Goal: Task Accomplishment & Management: Manage account settings

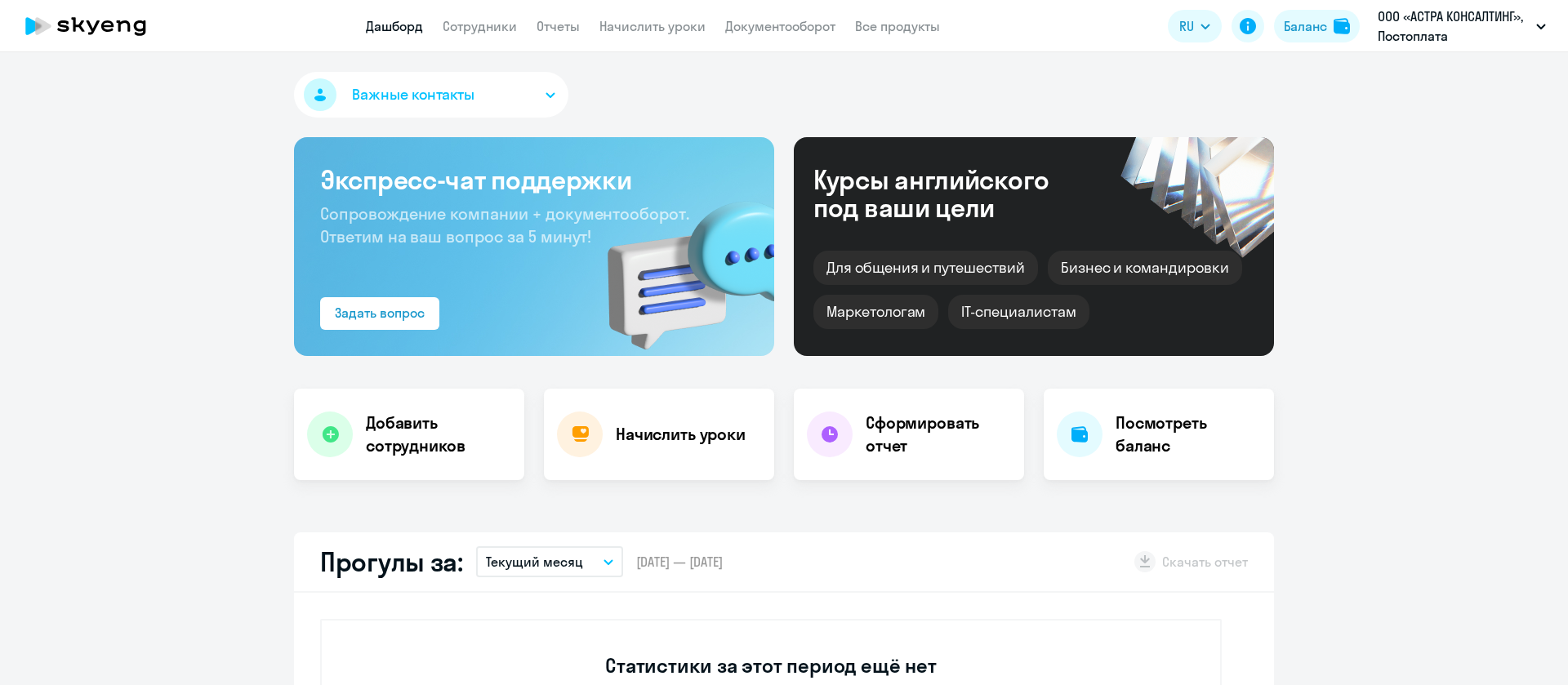
select select "30"
click at [648, 22] on link "Начислить уроки" at bounding box center [652, 25] width 106 height 16
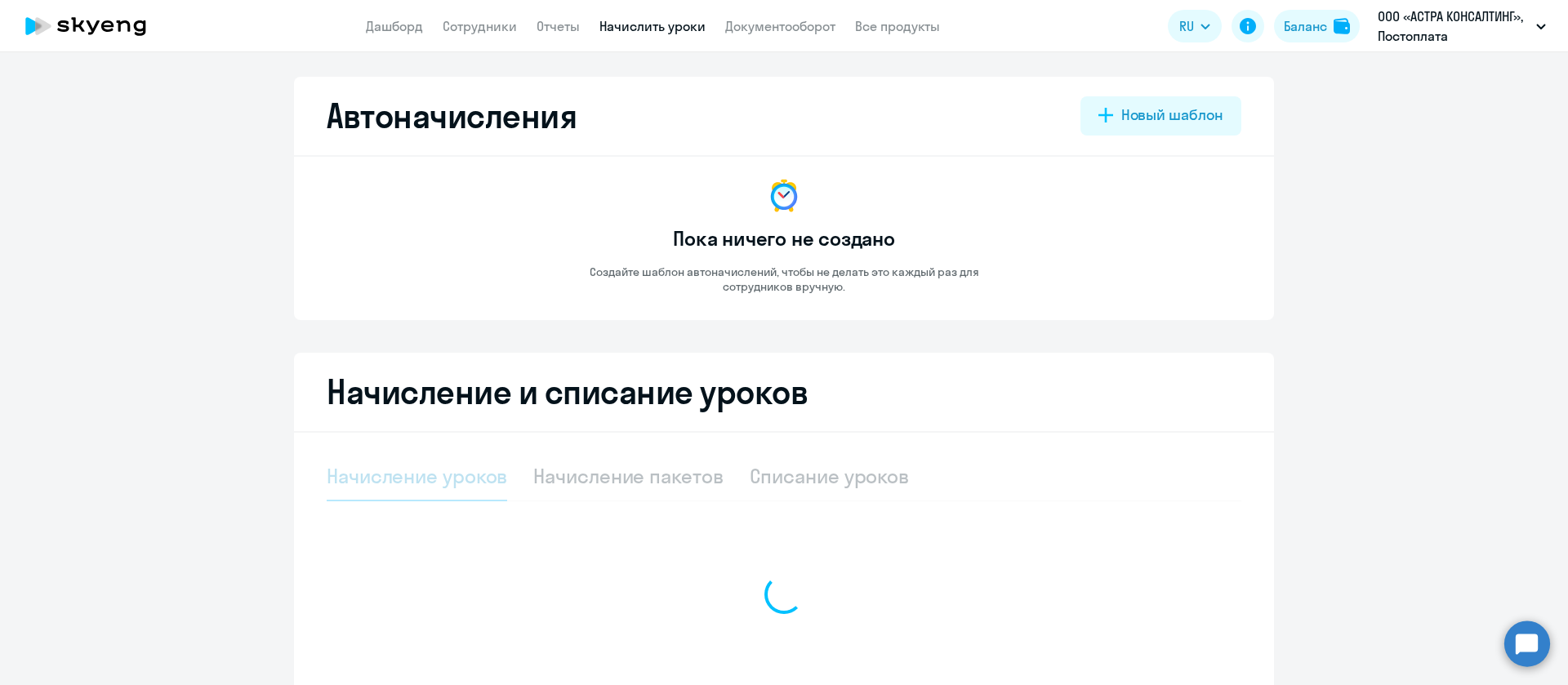
select select "10"
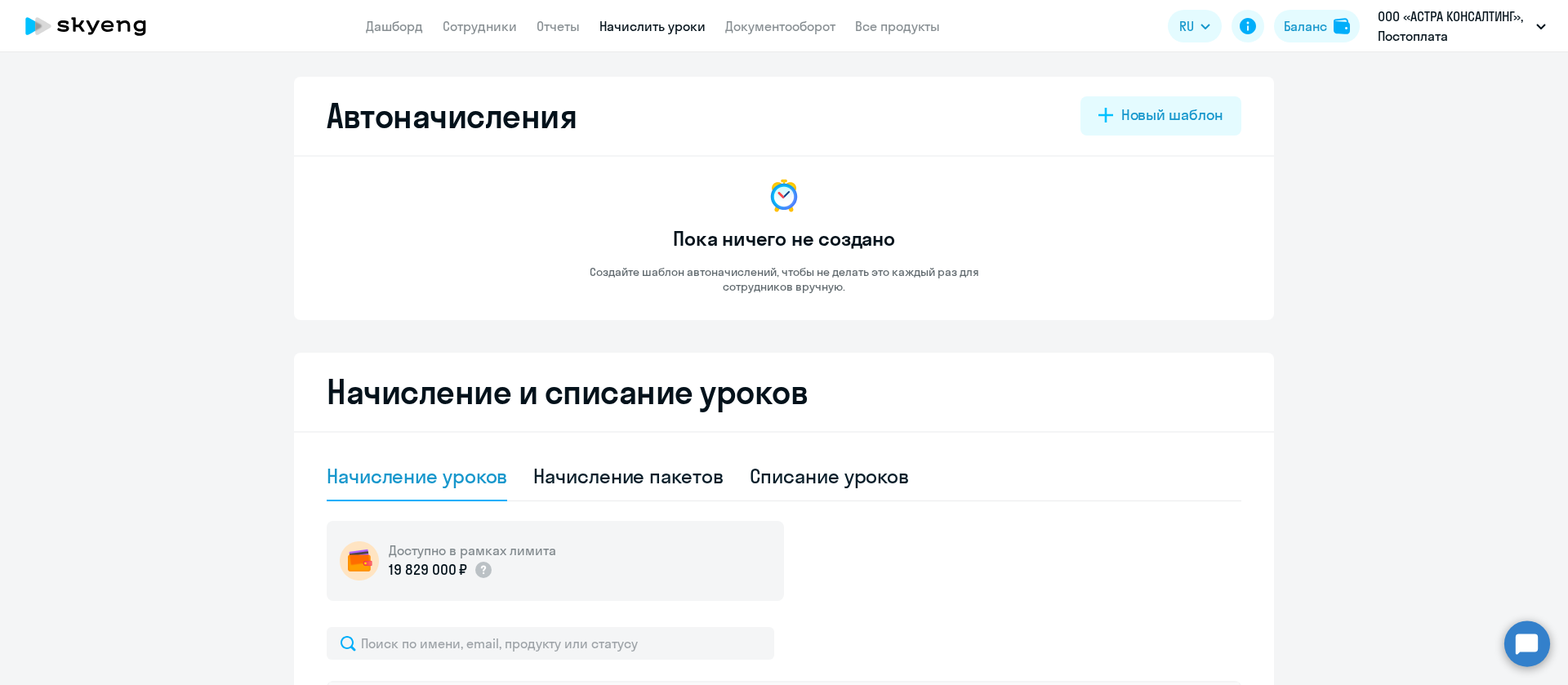
scroll to position [266, 0]
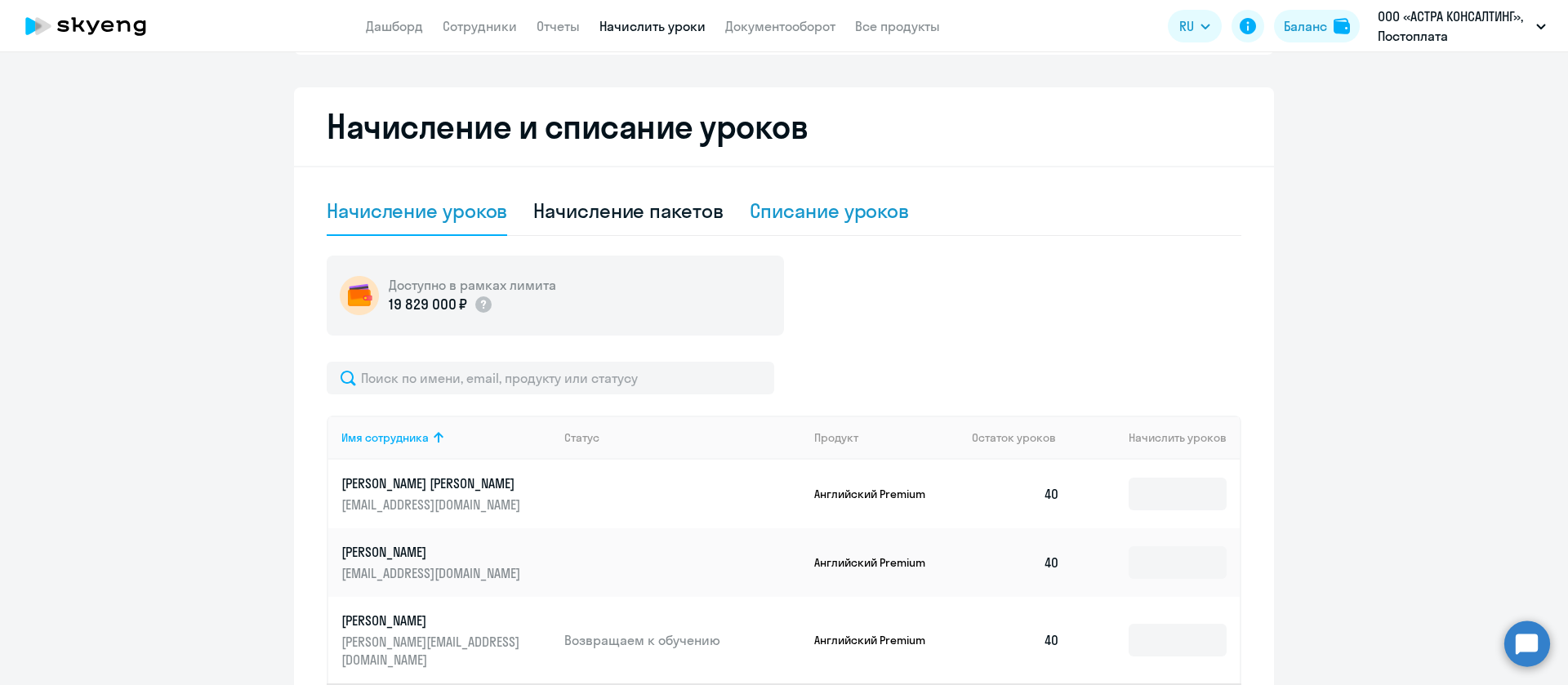
click at [792, 222] on div "Списание уроков" at bounding box center [830, 211] width 160 height 26
select select "10"
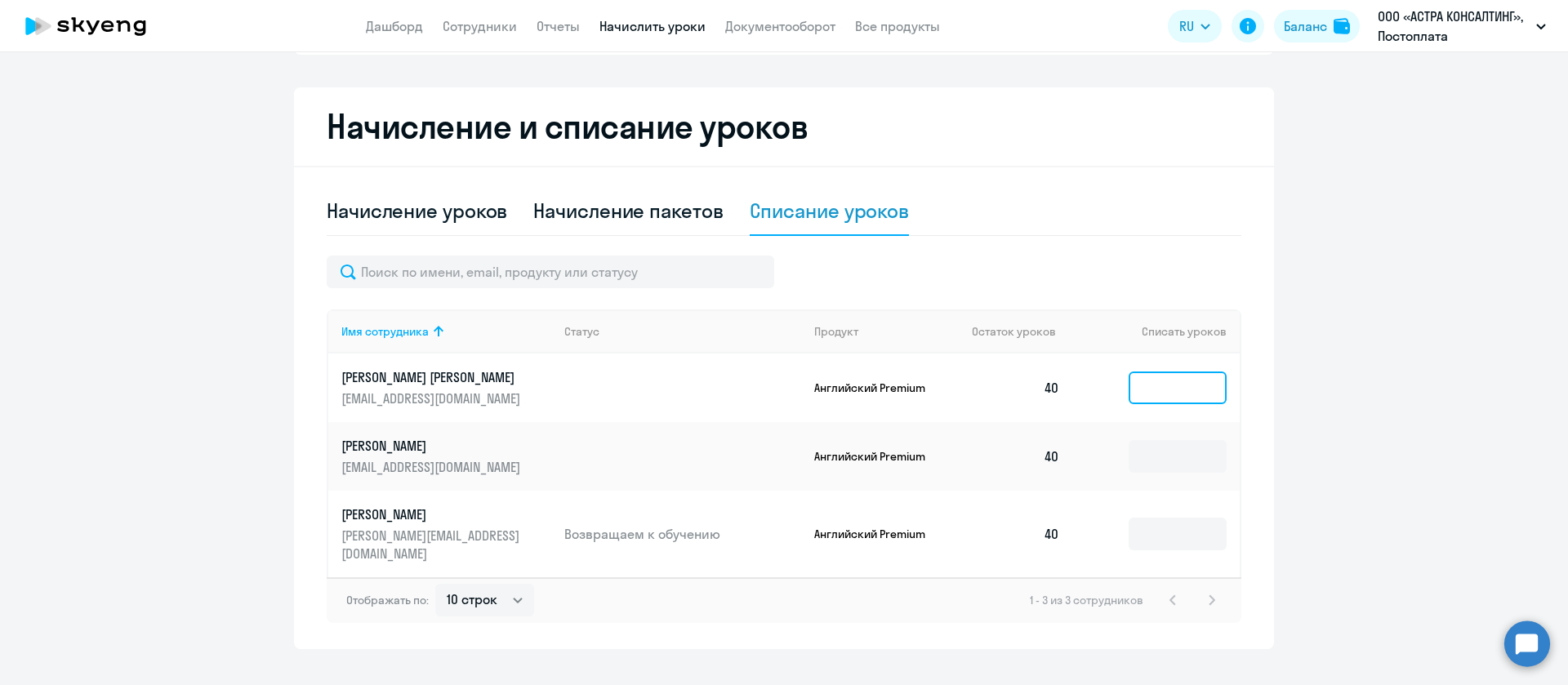
click at [1129, 392] on input at bounding box center [1177, 388] width 98 height 32
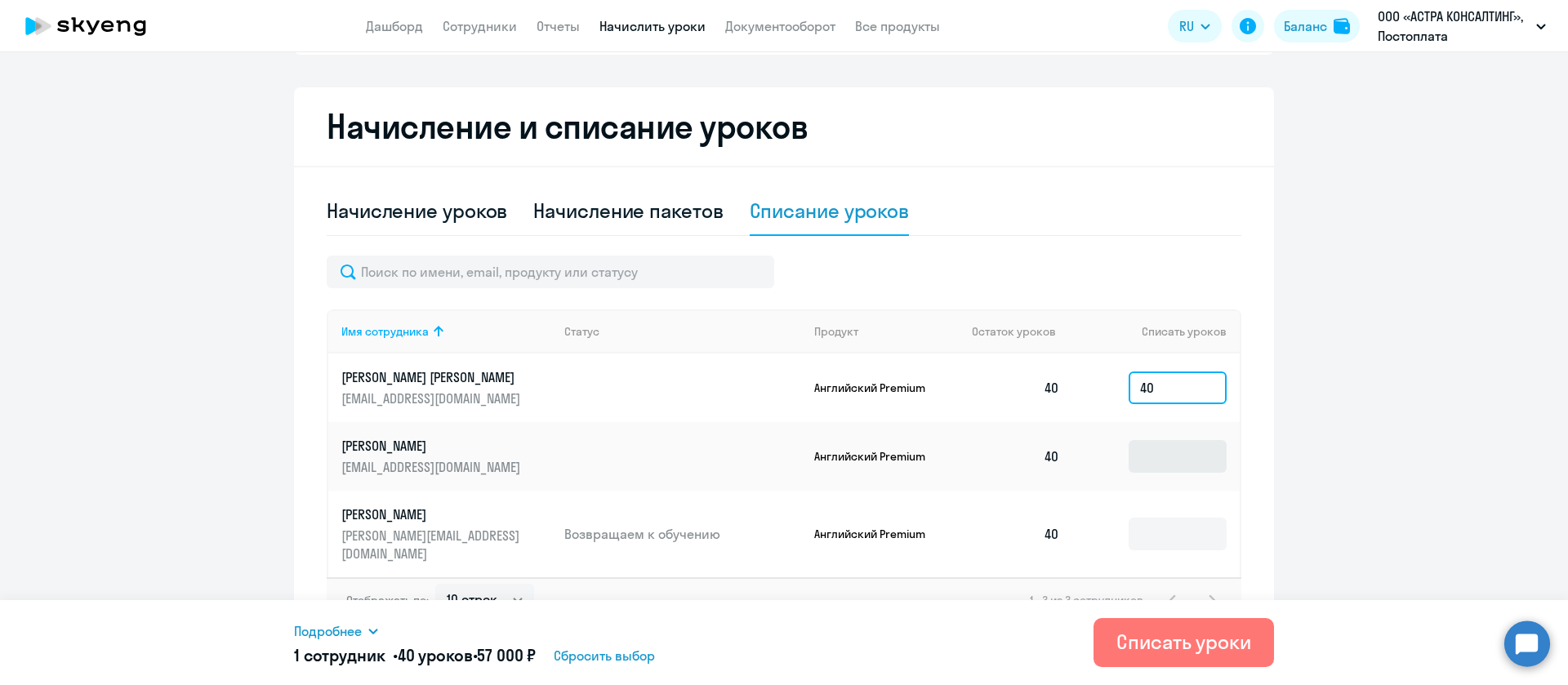
type input "40"
click at [1130, 455] on input at bounding box center [1177, 456] width 98 height 32
type input "40"
click at [1140, 524] on input at bounding box center [1177, 534] width 98 height 32
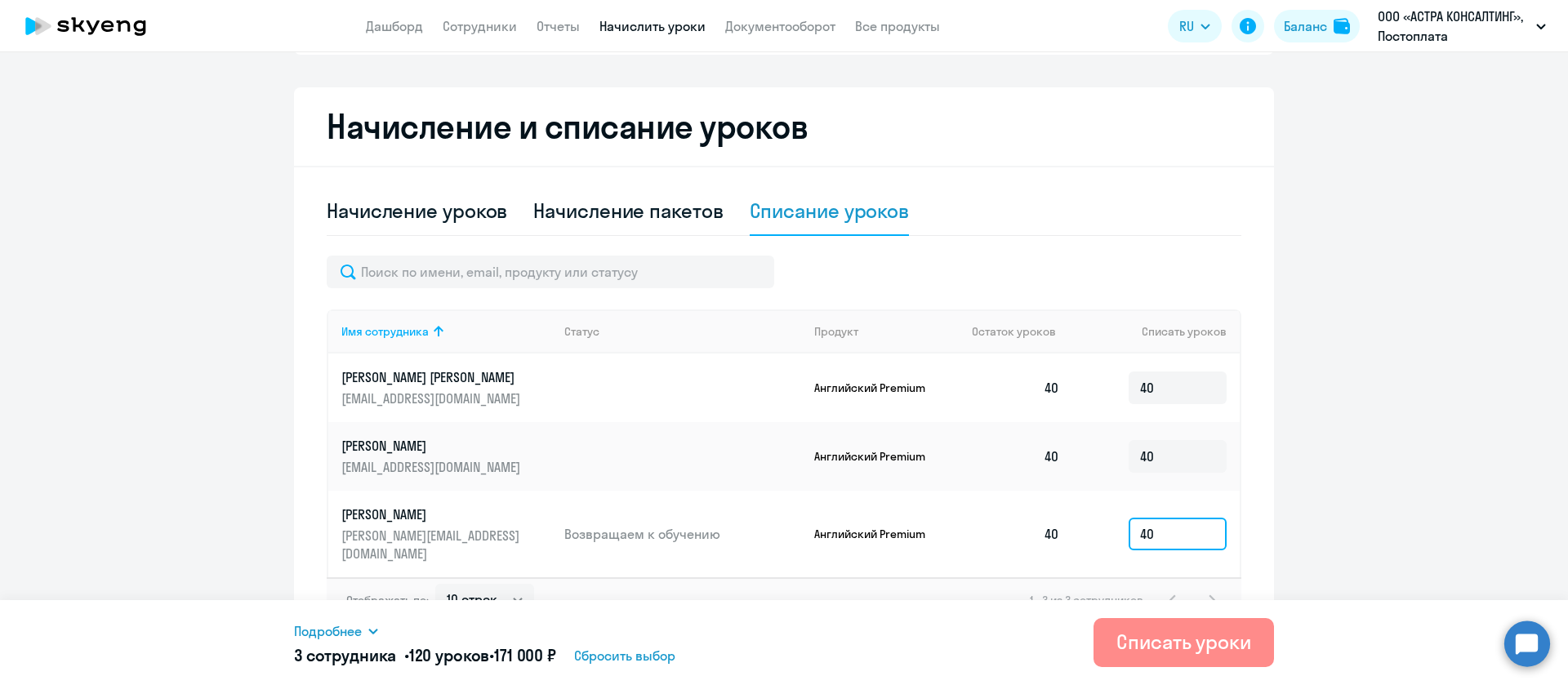
type input "40"
click at [1135, 633] on div "Списать уроки" at bounding box center [1184, 641] width 135 height 26
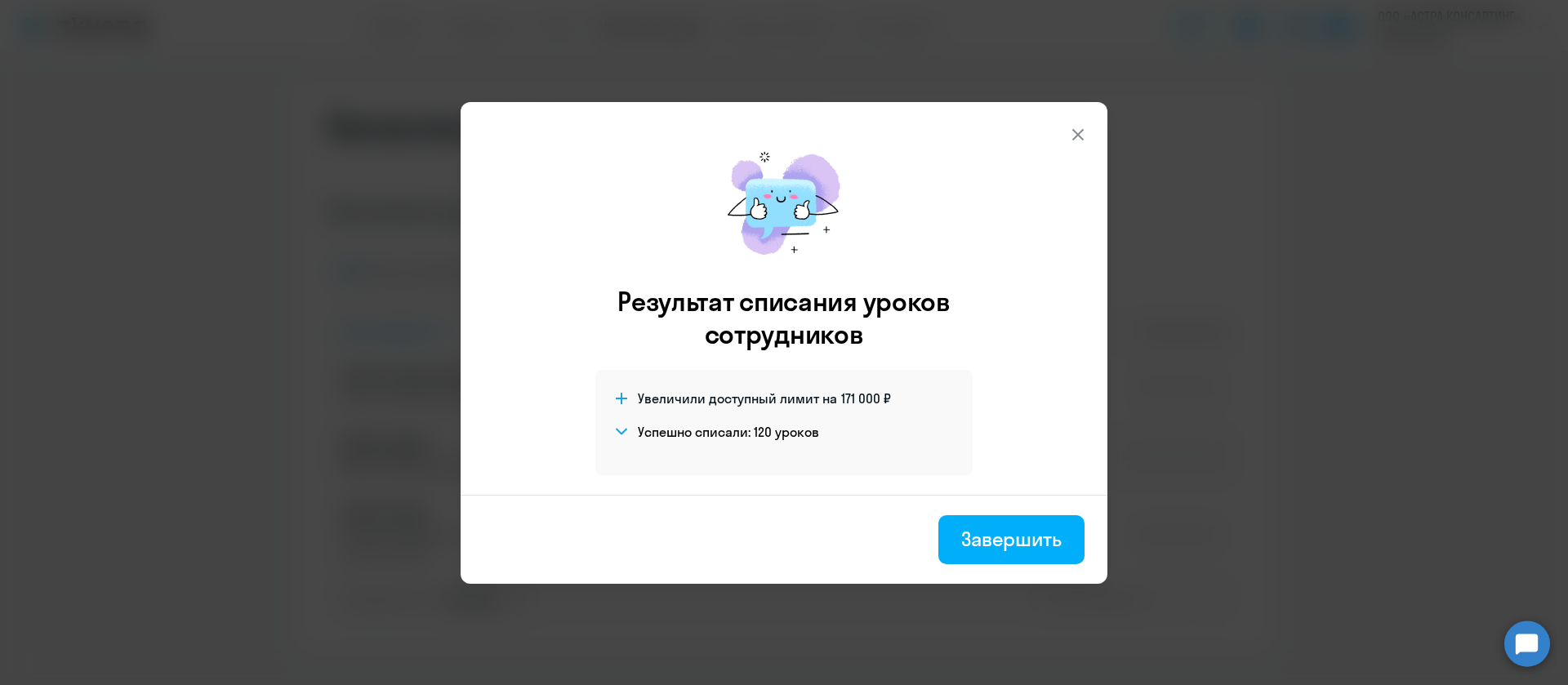
click at [988, 525] on div "Завершить" at bounding box center [1012, 538] width 100 height 26
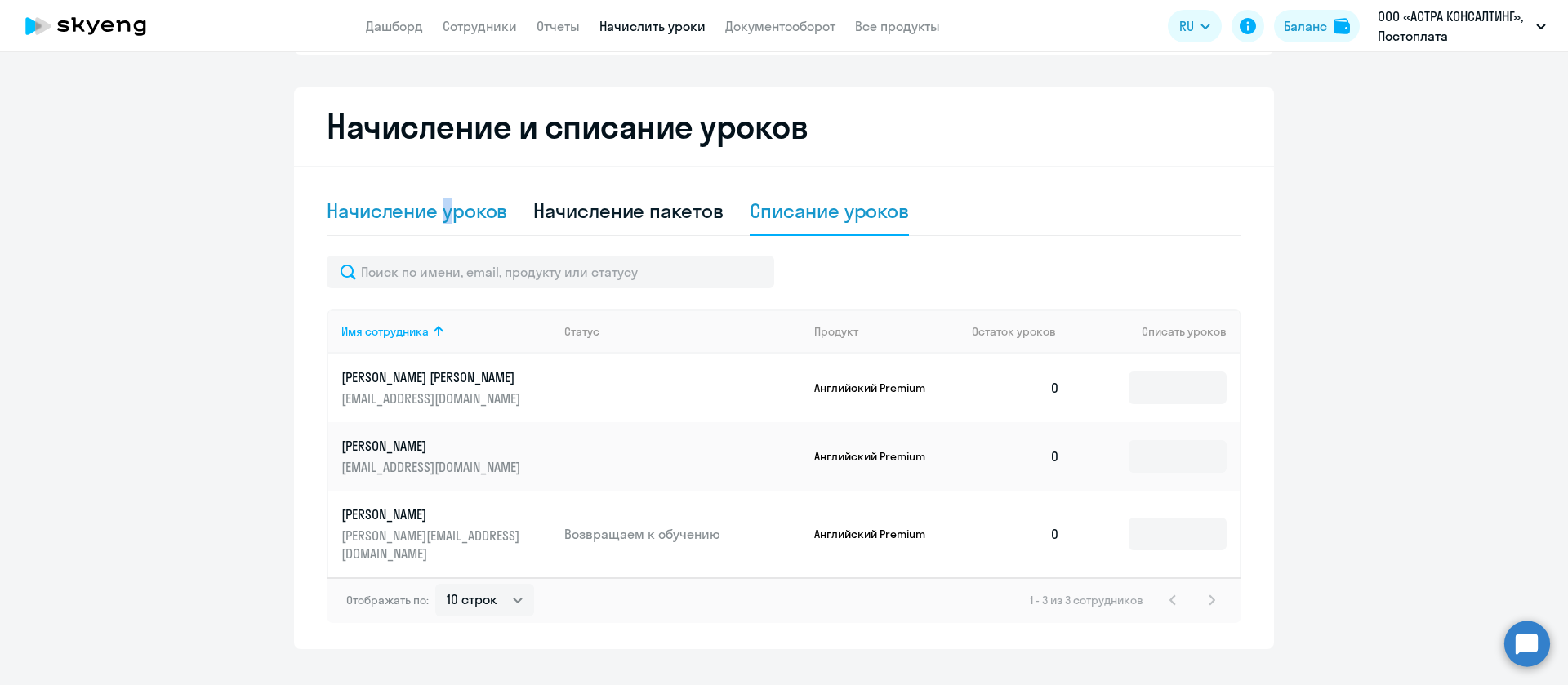
click at [438, 202] on div "Начисление уроков" at bounding box center [417, 211] width 181 height 26
select select "10"
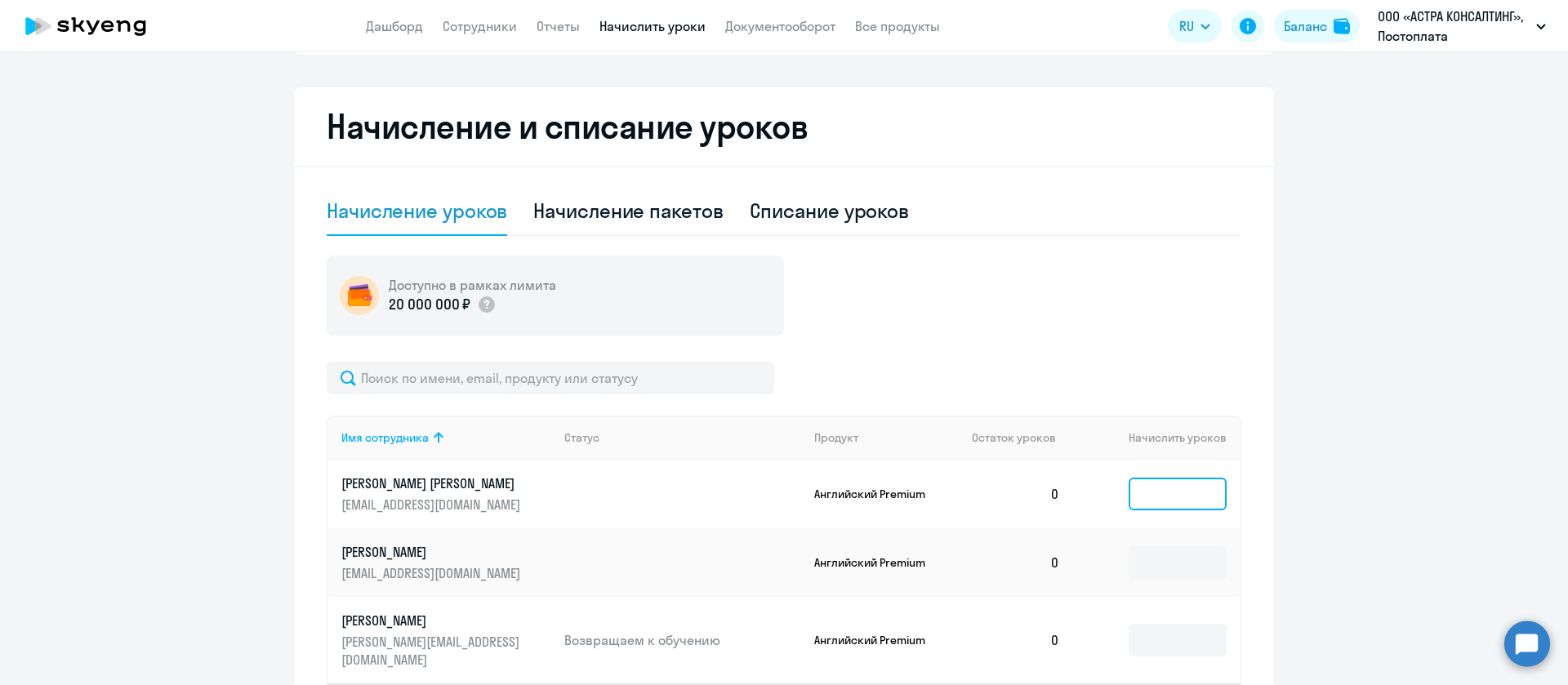
click at [1136, 491] on input at bounding box center [1177, 494] width 98 height 32
type input "1"
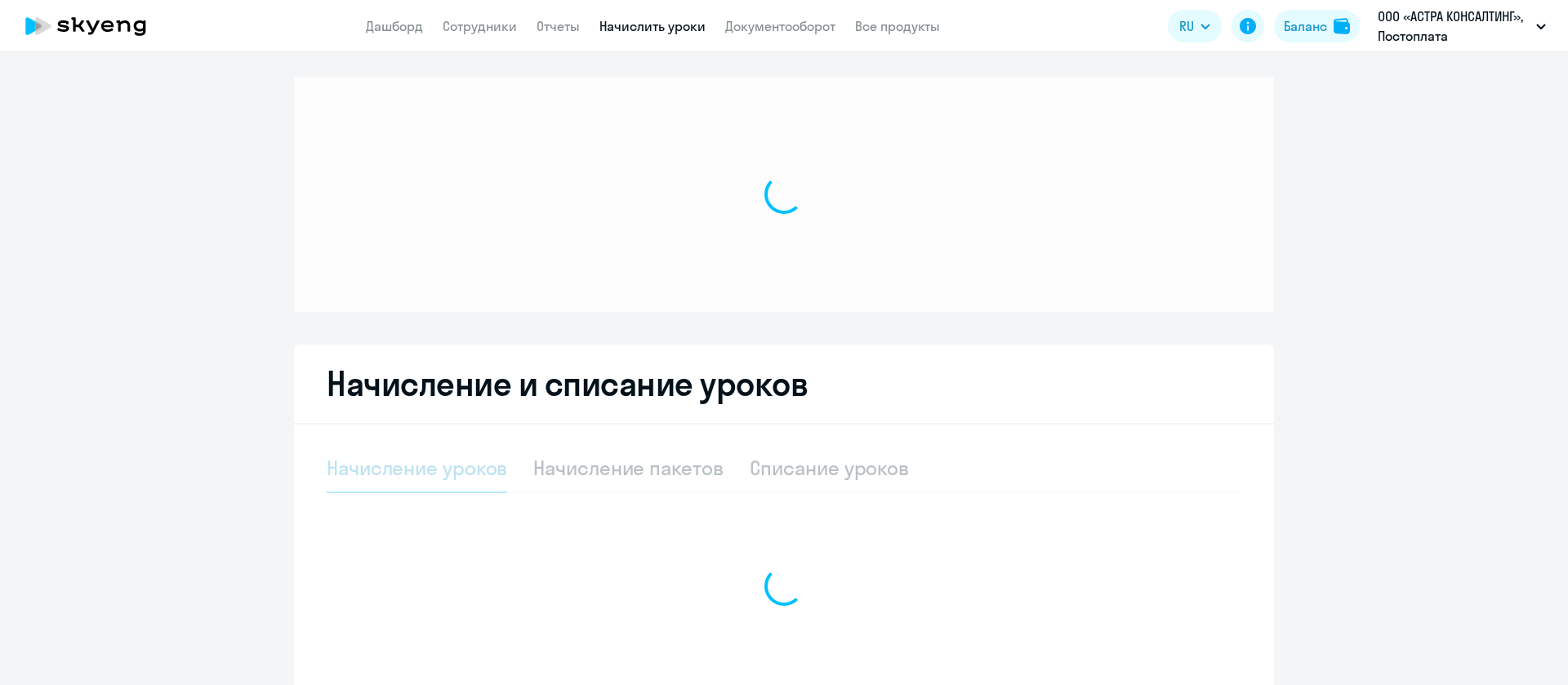
select select "10"
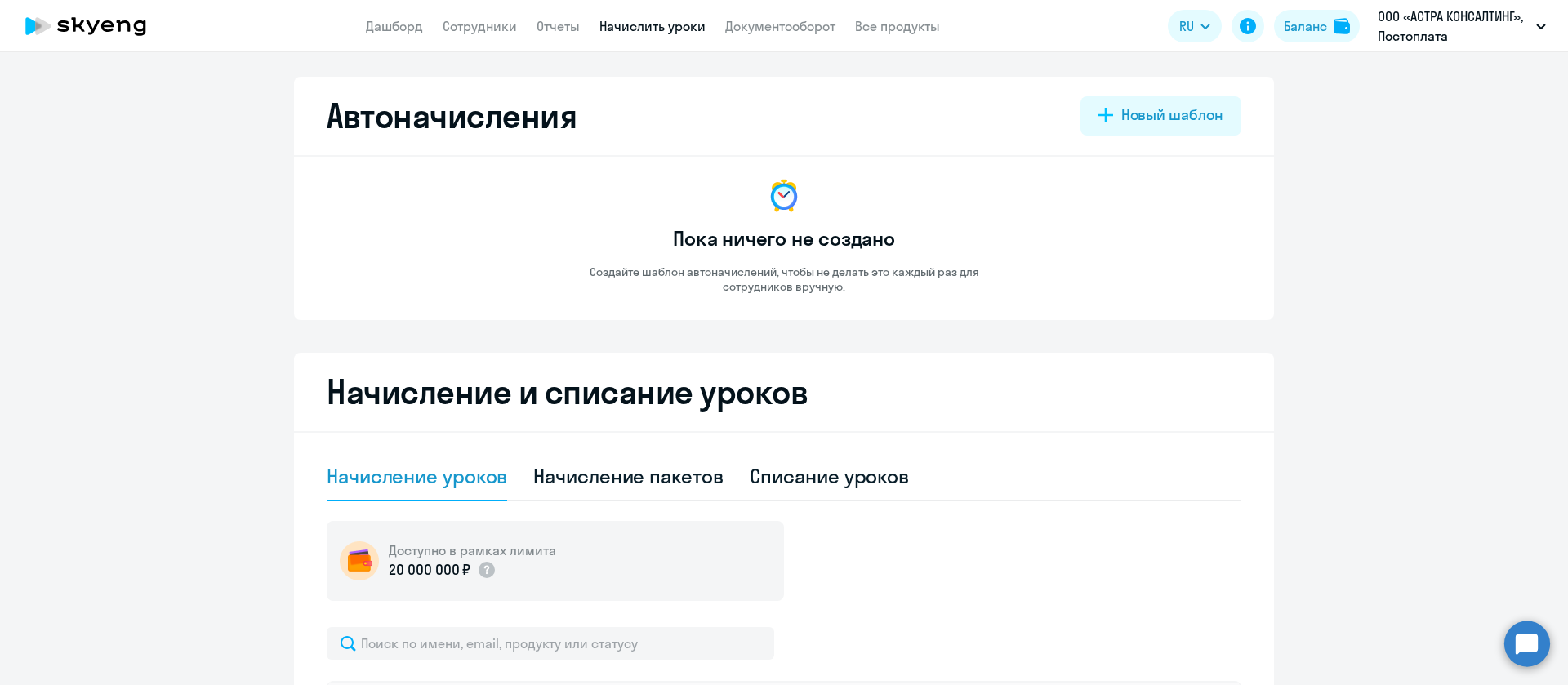
scroll to position [368, 0]
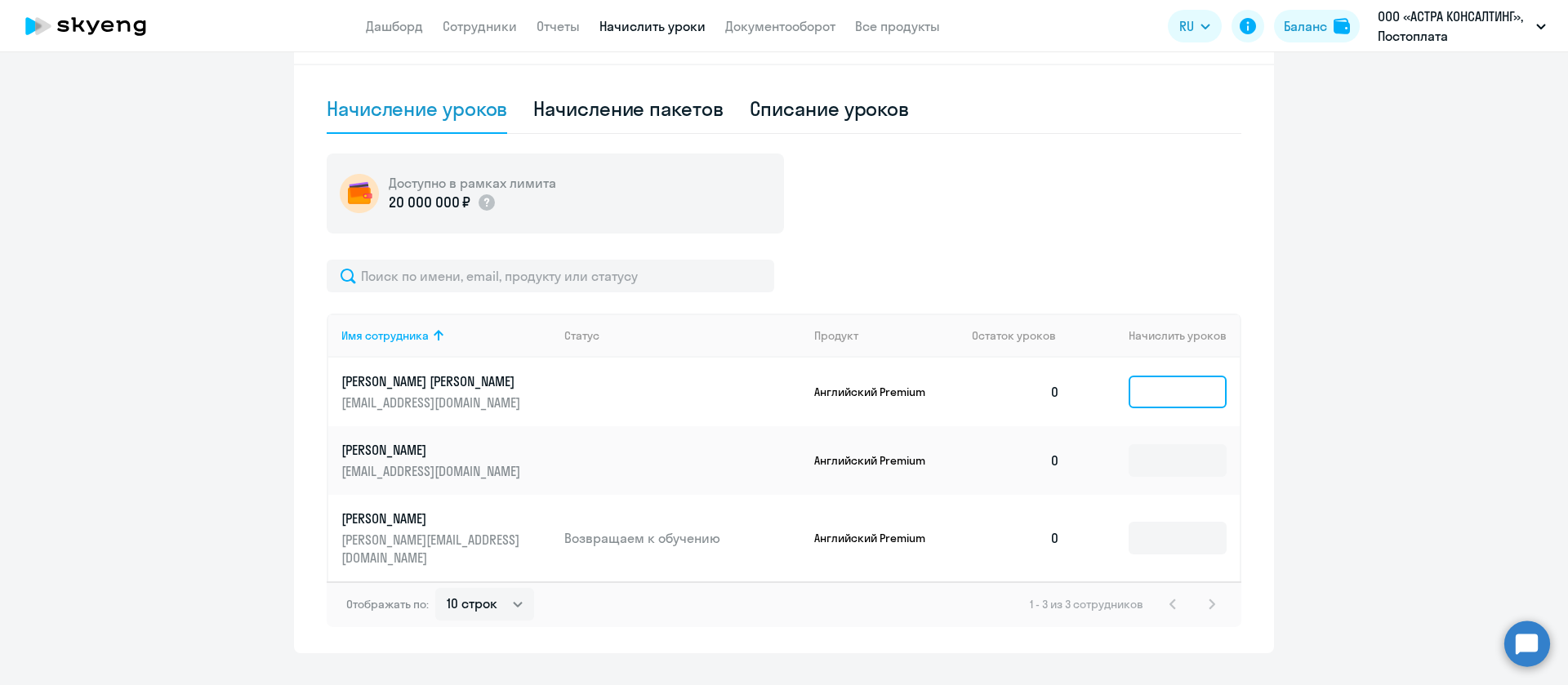
click at [1157, 376] on input at bounding box center [1177, 391] width 98 height 32
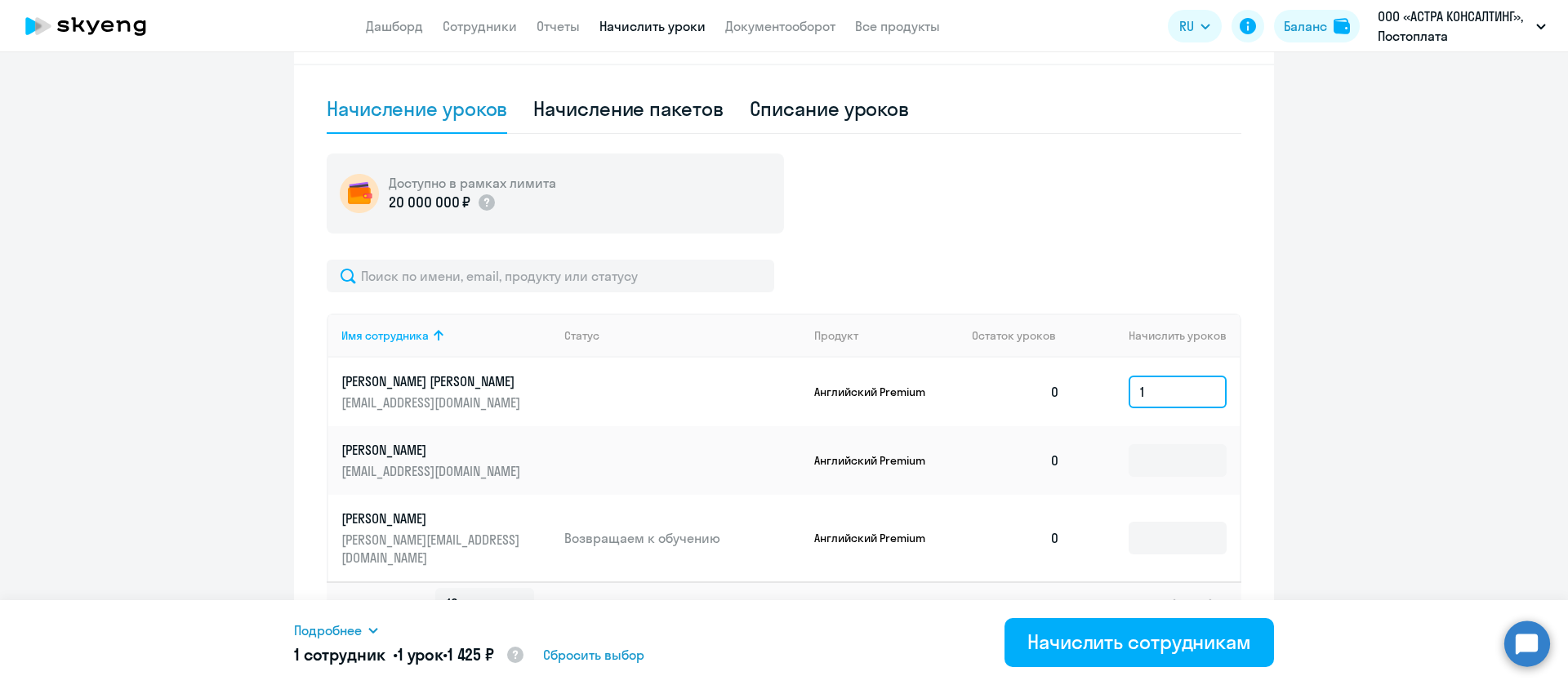
type input "1"
click at [110, 427] on ng-component "Автоначисления Новый шаблон Пока ничего не создано Создайте шаблон автоначислен…" at bounding box center [784, 182] width 1568 height 944
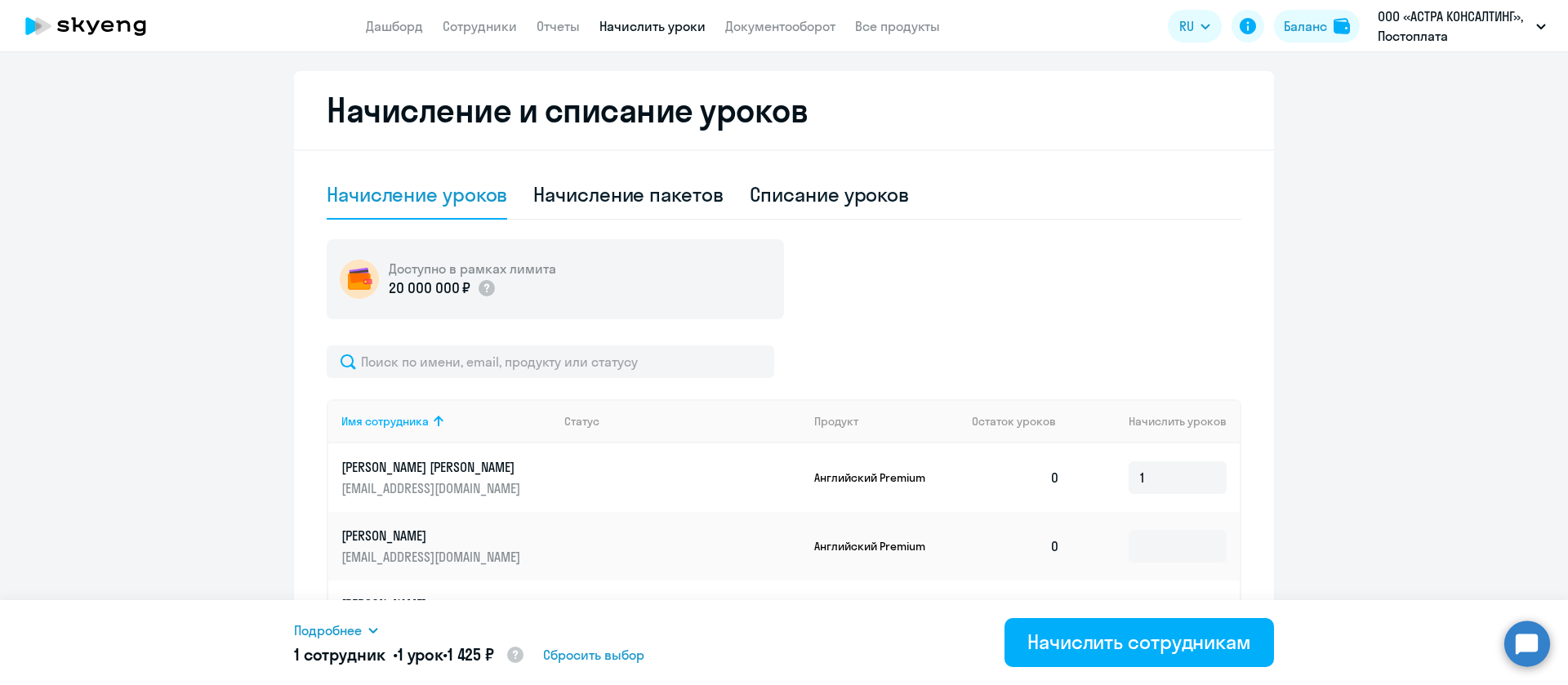
scroll to position [245, 0]
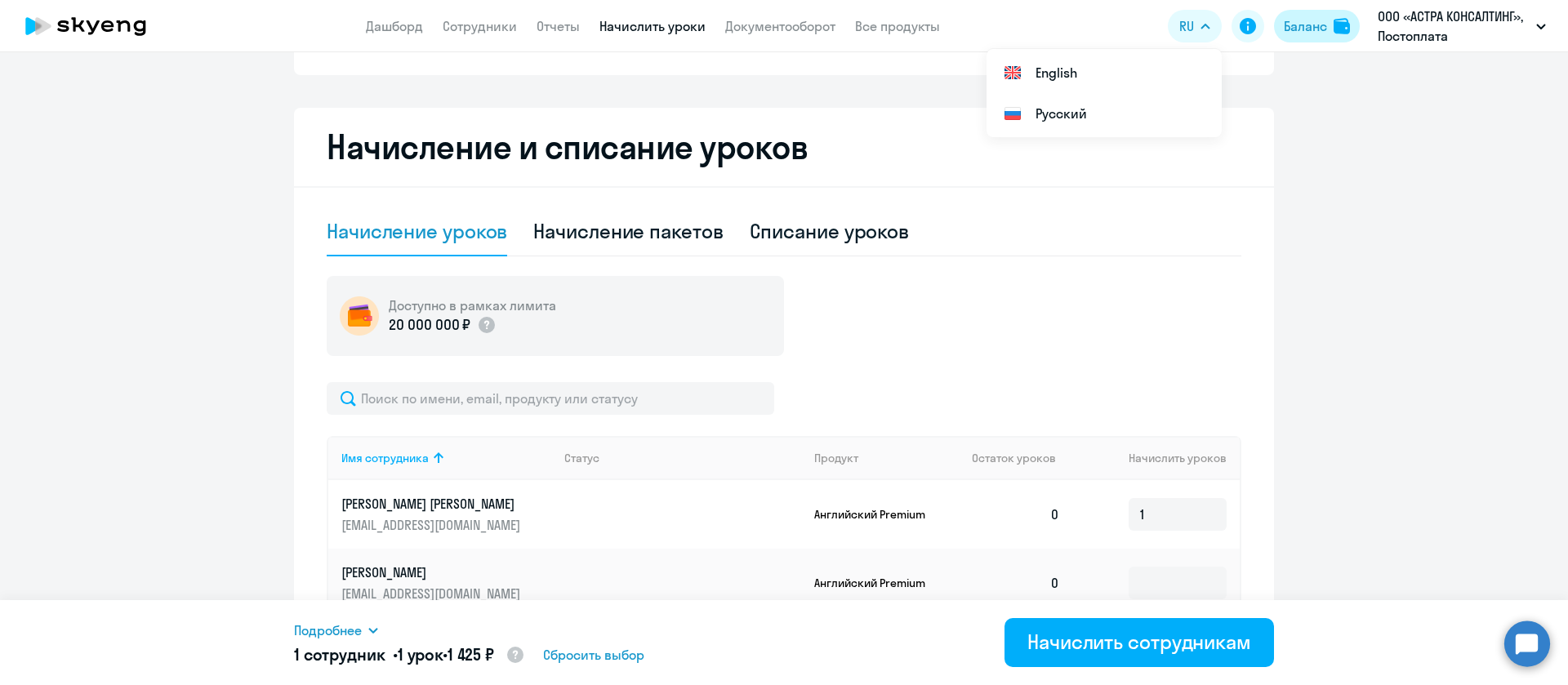
click at [1330, 22] on button "Баланс" at bounding box center [1317, 26] width 86 height 32
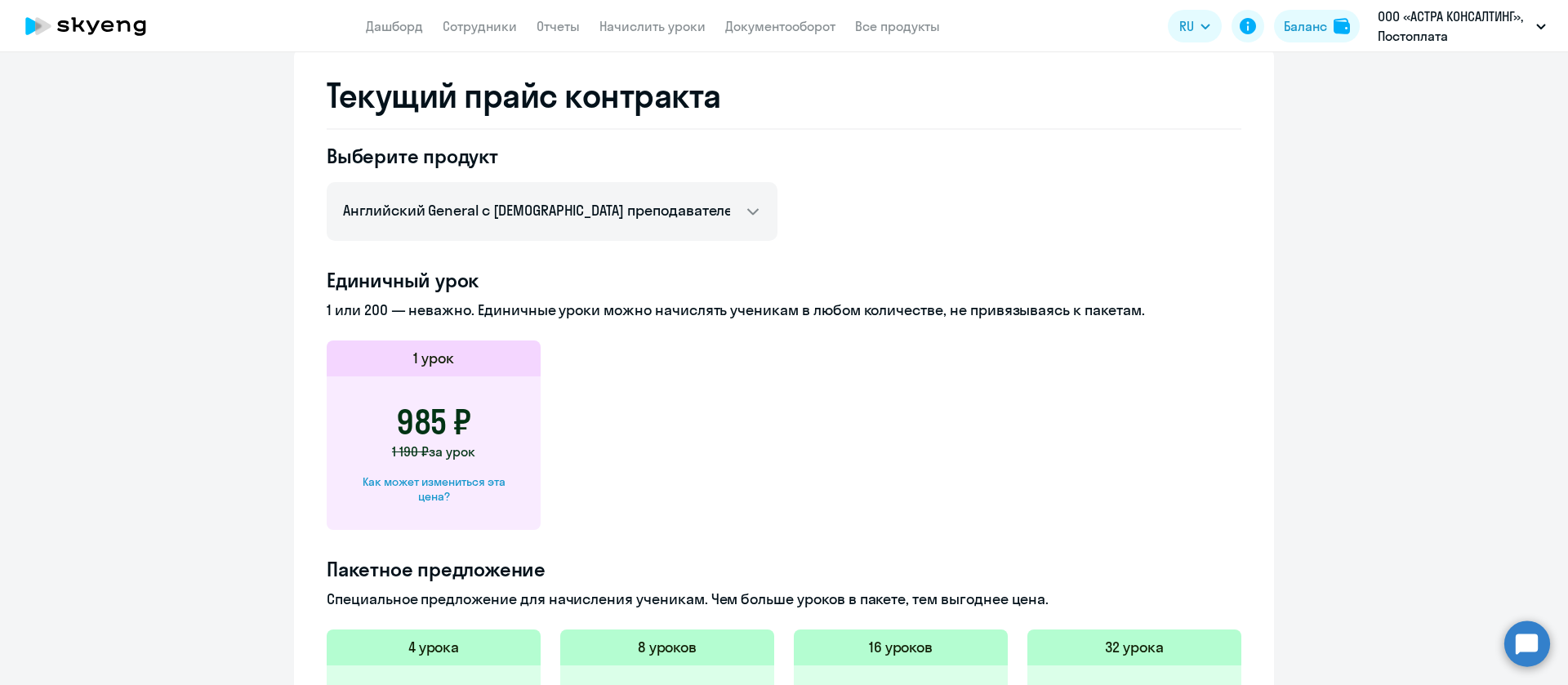
scroll to position [245, 0]
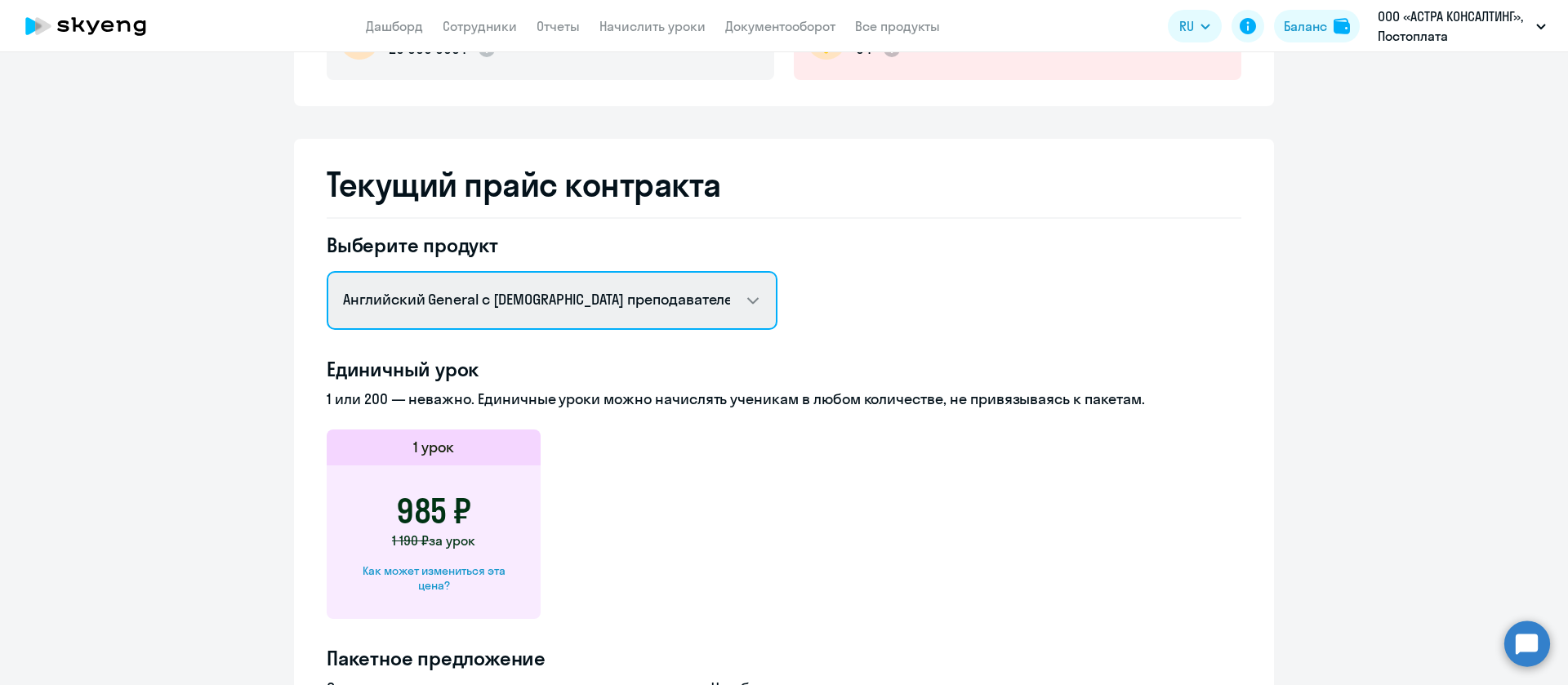
click at [501, 275] on select "Английский General с [DEMOGRAPHIC_DATA] преподавателем Английский General с [DE…" at bounding box center [552, 300] width 451 height 59
click at [327, 271] on select "Английский General с [DEMOGRAPHIC_DATA] преподавателем Английский General с [DE…" at bounding box center [552, 300] width 451 height 59
click at [460, 307] on select "Английский General с [DEMOGRAPHIC_DATA] преподавателем Английский General с [DE…" at bounding box center [552, 300] width 451 height 59
select select "english_adult_not_native_speaker_premium"
click at [327, 271] on select "Английский General с [DEMOGRAPHIC_DATA] преподавателем Английский General с [DE…" at bounding box center [552, 300] width 451 height 59
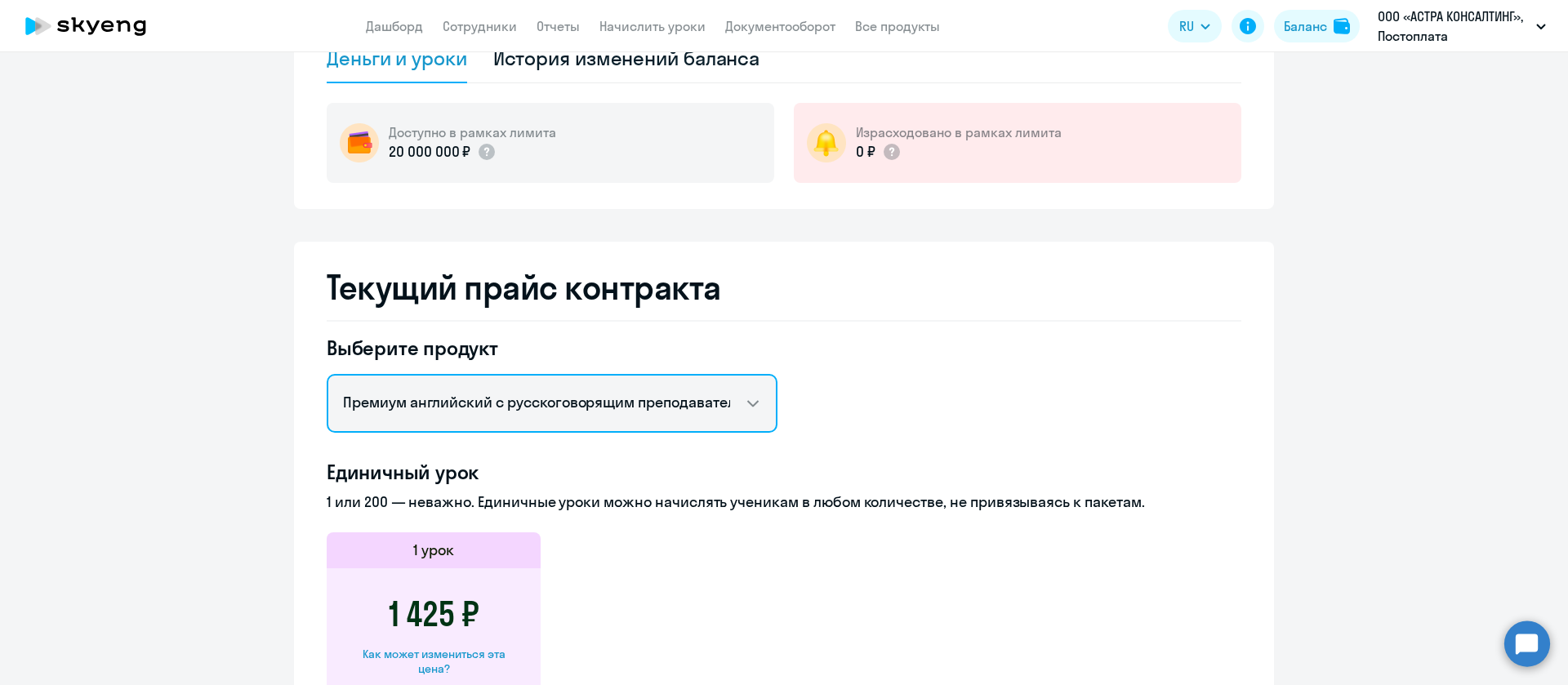
scroll to position [0, 0]
